Goal: Obtain resource: Download file/media

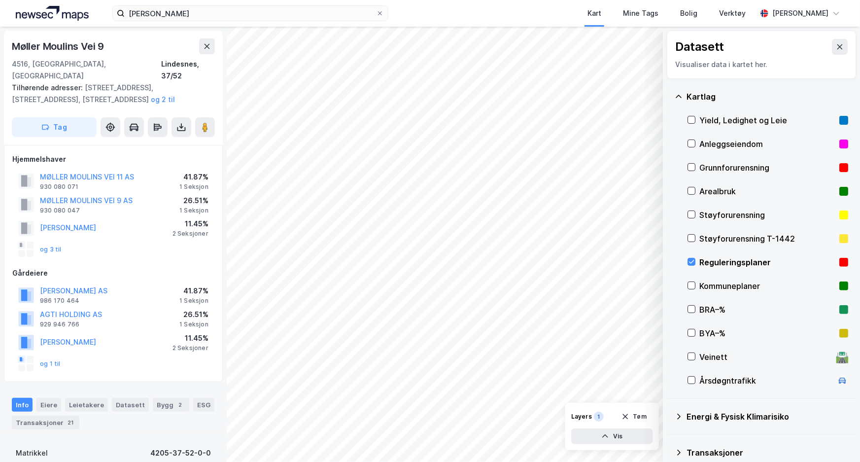
scroll to position [73, 0]
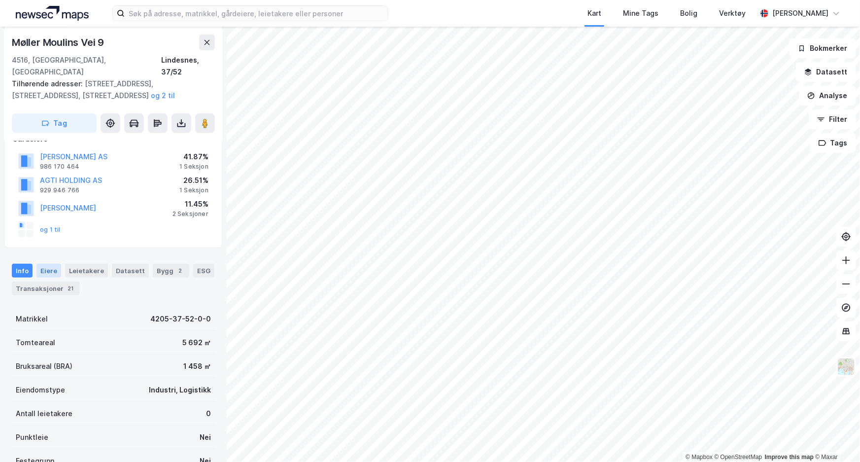
click at [48, 264] on div "Eiere" at bounding box center [48, 271] width 25 height 14
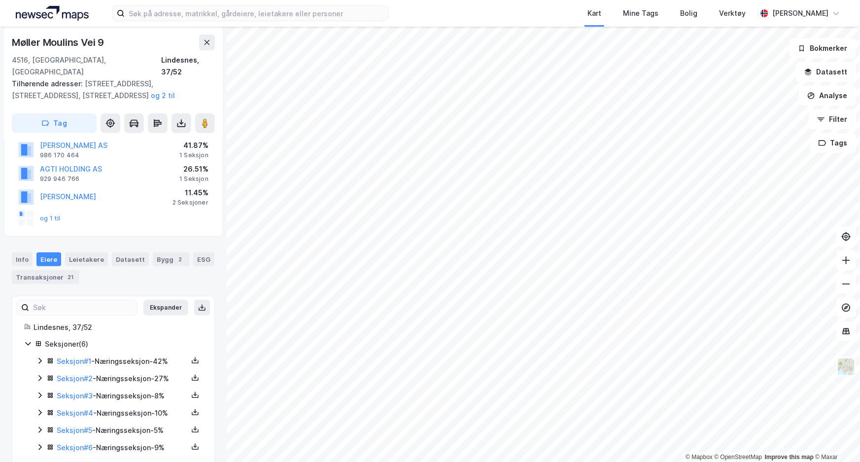
scroll to position [151, 0]
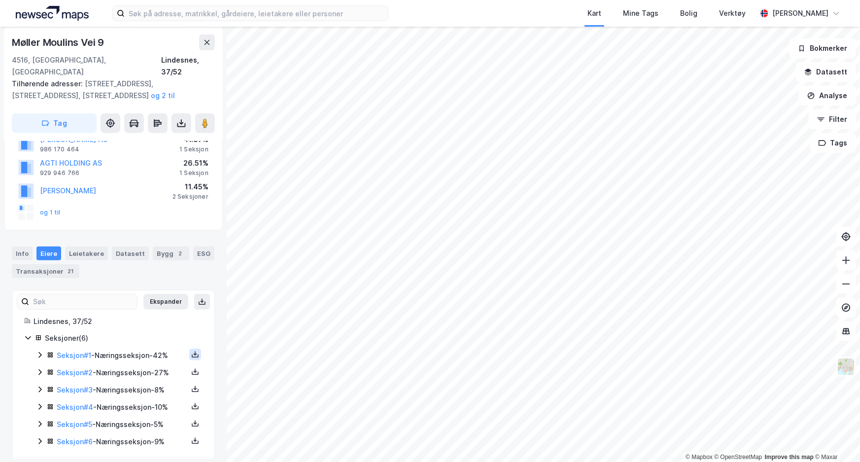
click at [191, 351] on icon at bounding box center [195, 355] width 8 height 8
click at [165, 321] on div "Grunnbok" at bounding box center [141, 325] width 87 height 24
click at [191, 420] on icon at bounding box center [195, 424] width 8 height 8
click at [172, 390] on div "Grunnbok" at bounding box center [141, 394] width 87 height 24
click at [195, 437] on icon at bounding box center [195, 439] width 1 height 4
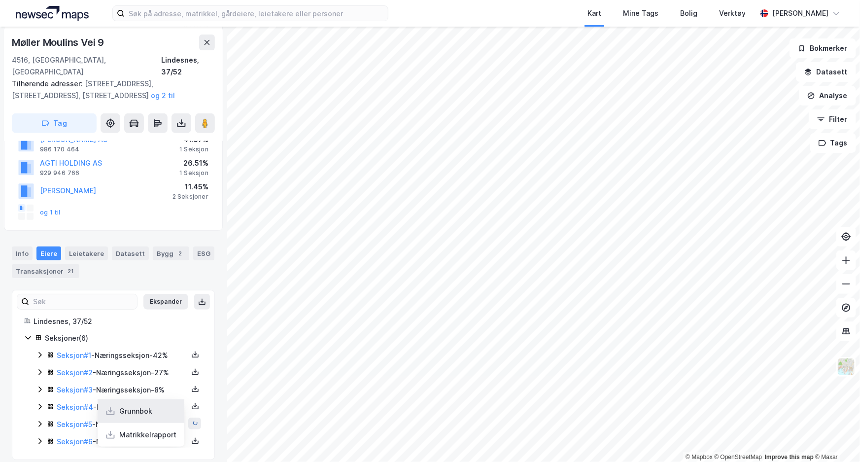
click at [172, 402] on div "Grunnbok" at bounding box center [141, 411] width 87 height 24
